Goal: Task Accomplishment & Management: Use online tool/utility

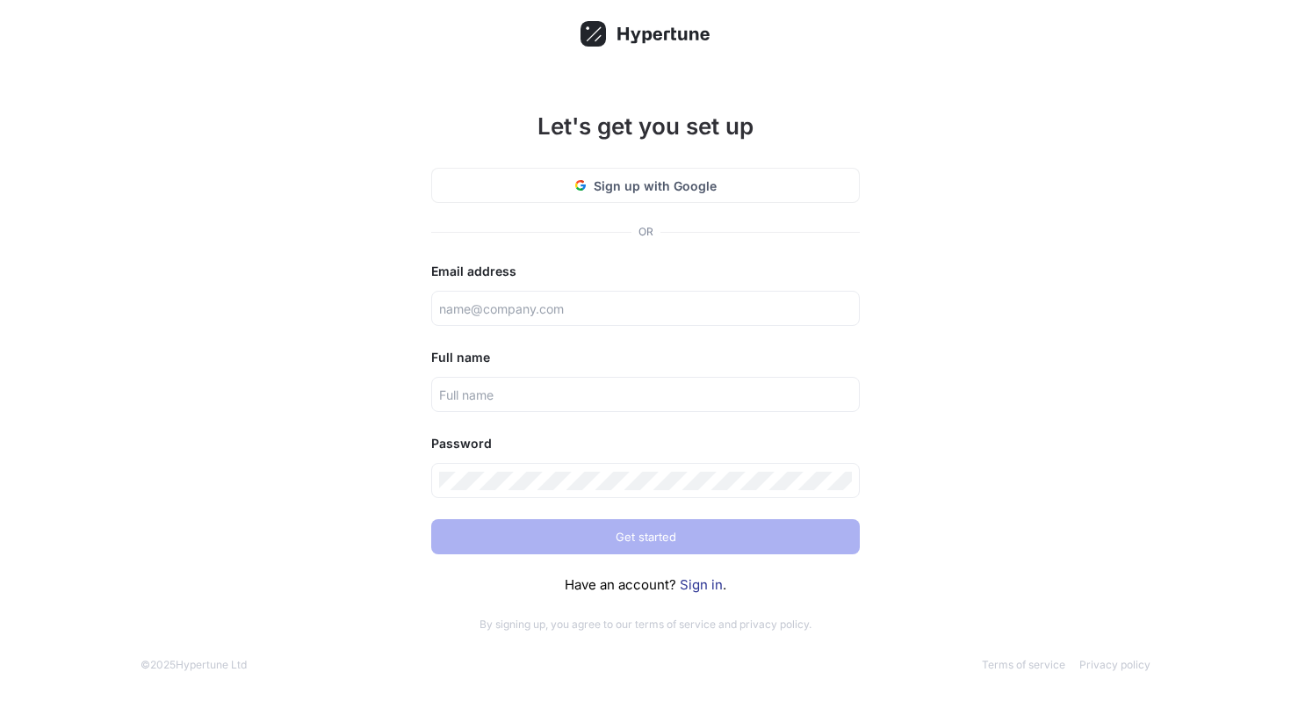
click at [717, 581] on link "Sign in" at bounding box center [700, 584] width 43 height 17
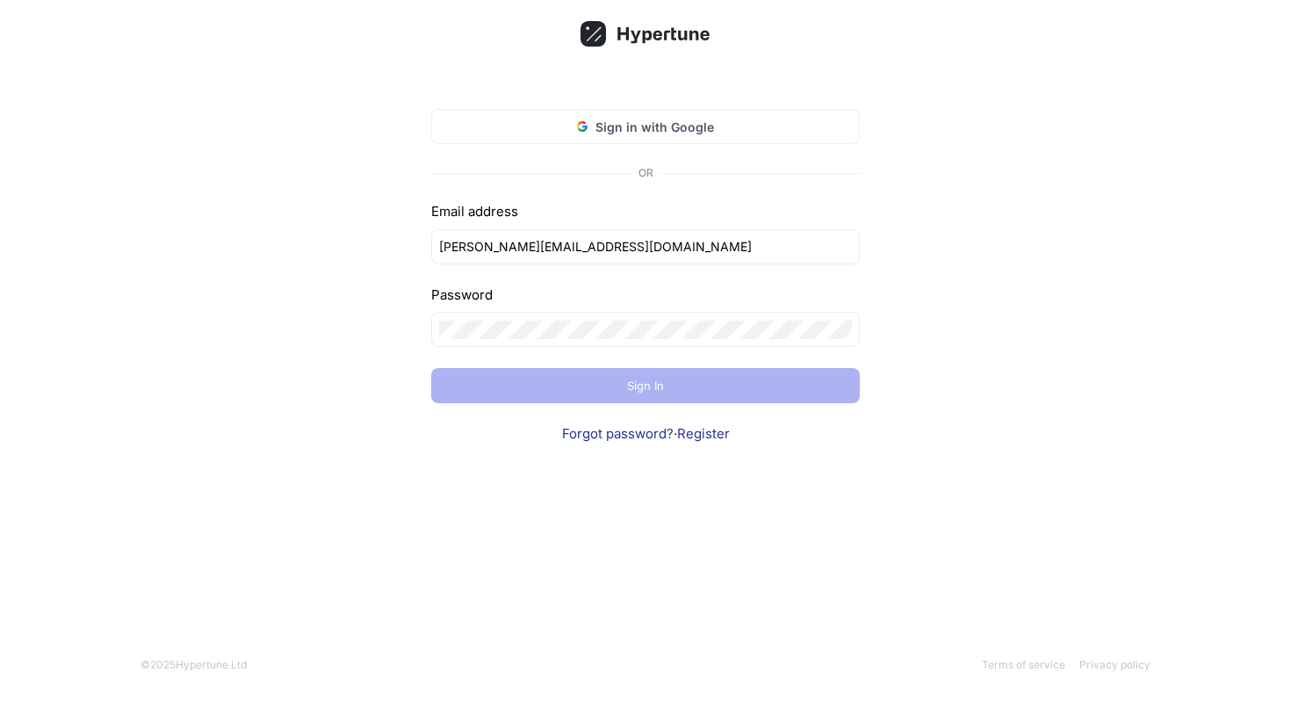
type input "[PERSON_NAME][EMAIL_ADDRESS][DOMAIN_NAME]"
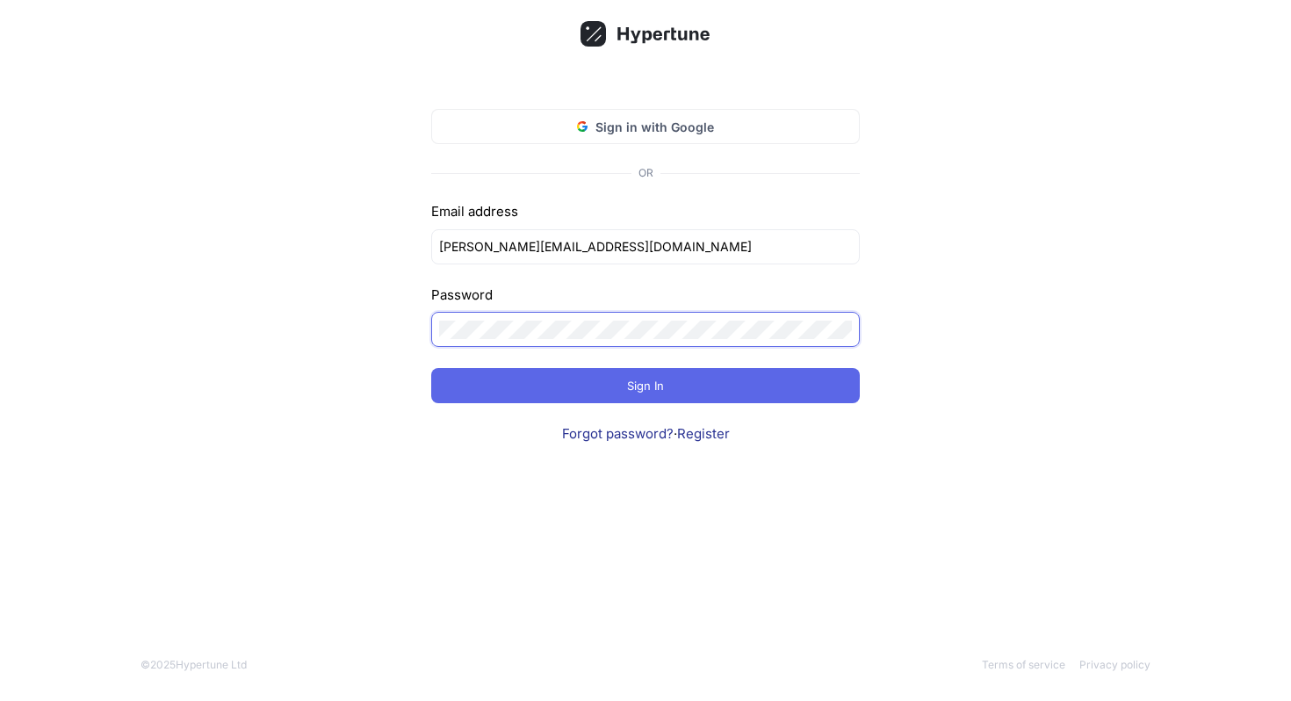
click input "submit" at bounding box center [0, 0] width 0 height 0
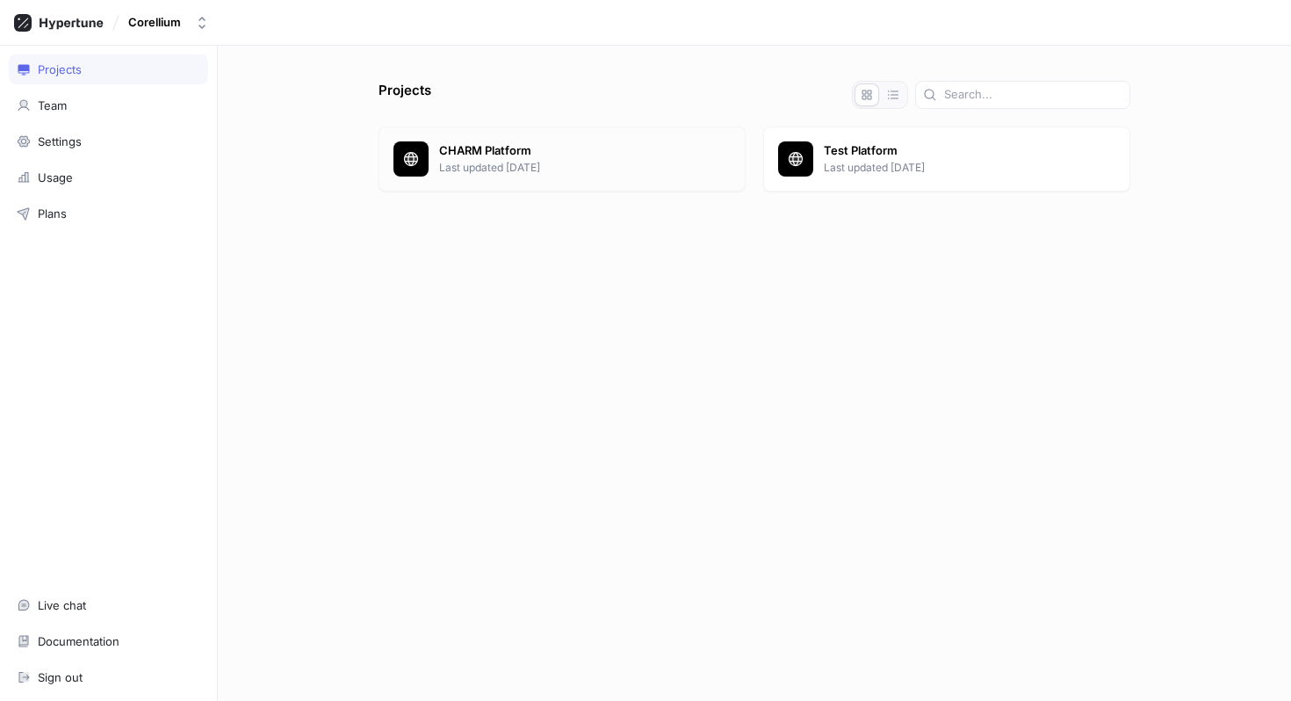
click at [447, 140] on div "CHARM Platform Last updated [DATE]" at bounding box center [561, 158] width 367 height 65
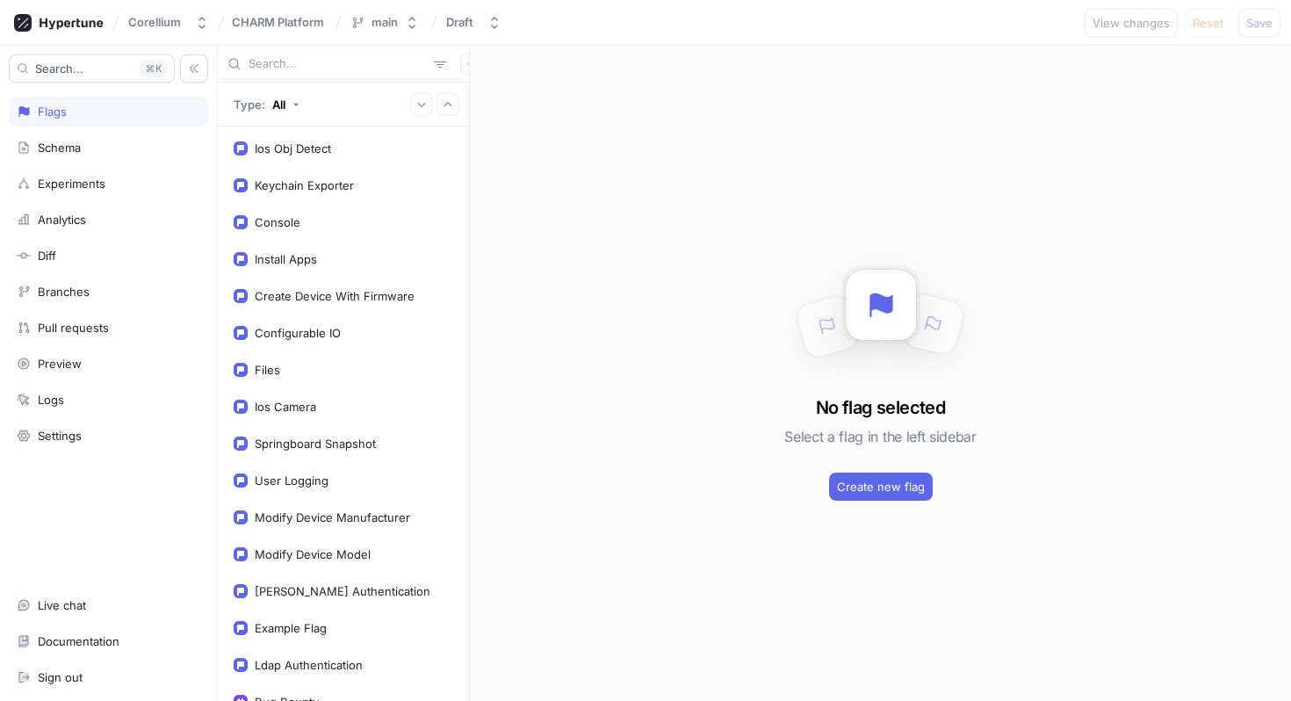
click at [291, 62] on input "text" at bounding box center [337, 64] width 178 height 18
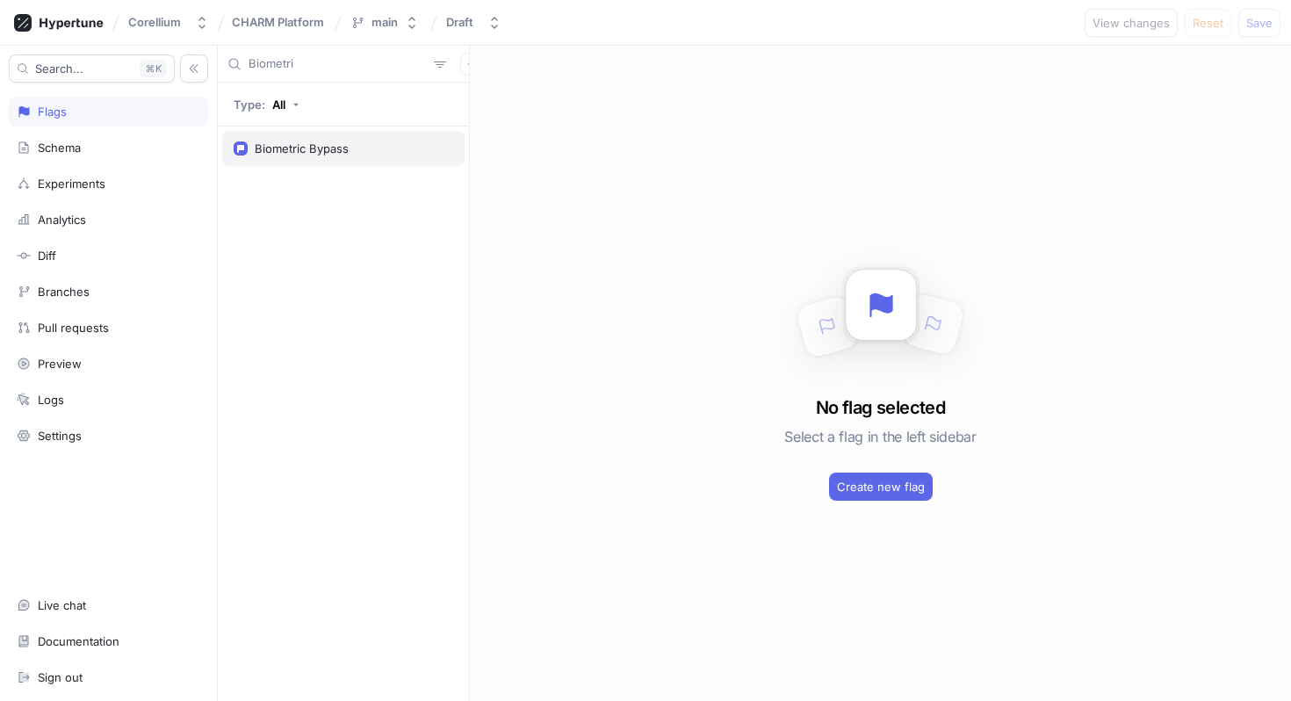
type input "Biometri"
click at [289, 149] on div "Biometric Bypass" at bounding box center [302, 148] width 94 height 14
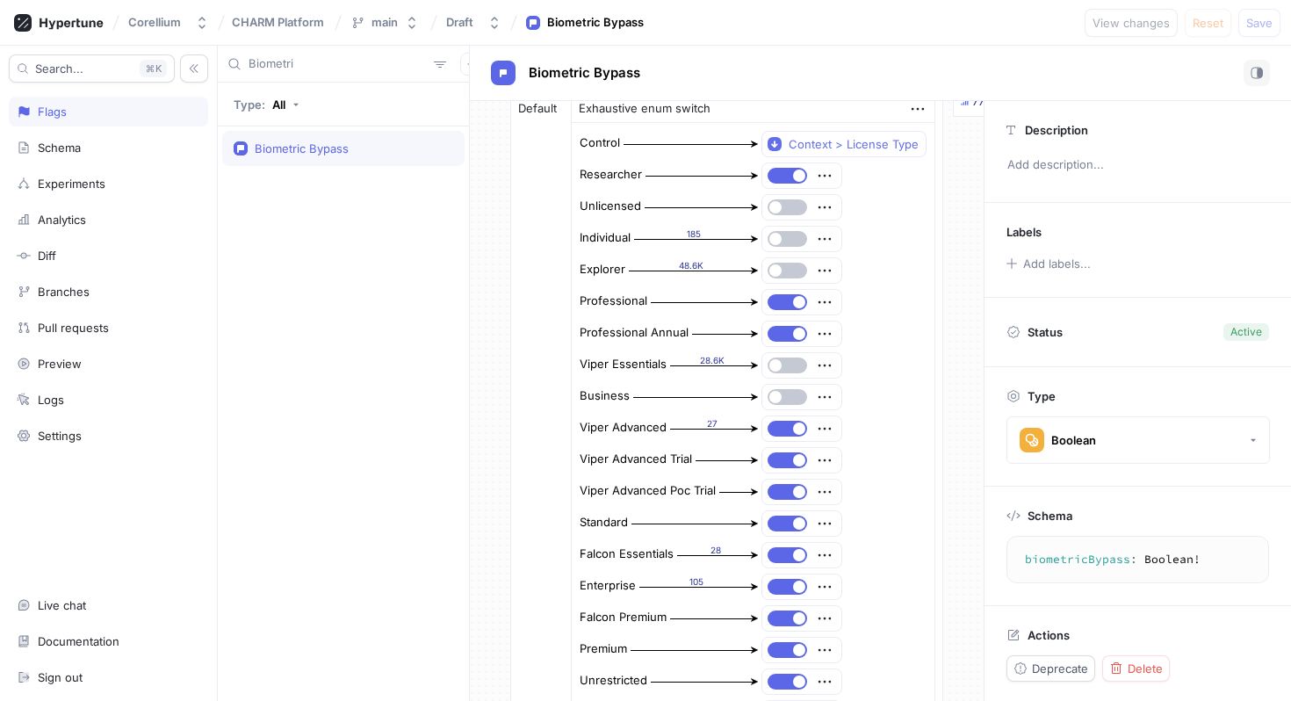
scroll to position [268, 0]
